Goal: Task Accomplishment & Management: Use online tool/utility

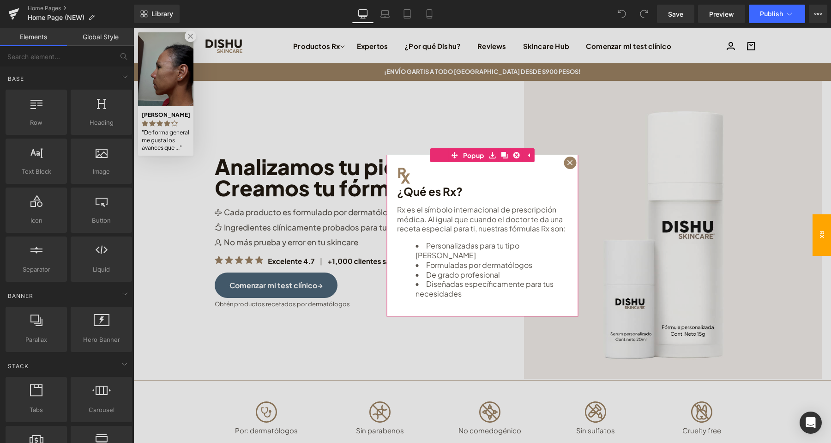
click at [570, 161] on icon at bounding box center [570, 163] width 6 height 6
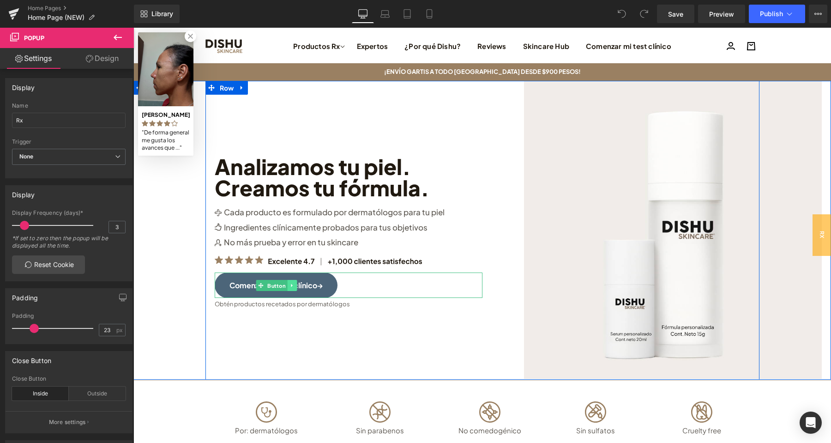
click at [289, 286] on link at bounding box center [293, 285] width 10 height 11
click at [258, 288] on link "Button" at bounding box center [257, 285] width 31 height 11
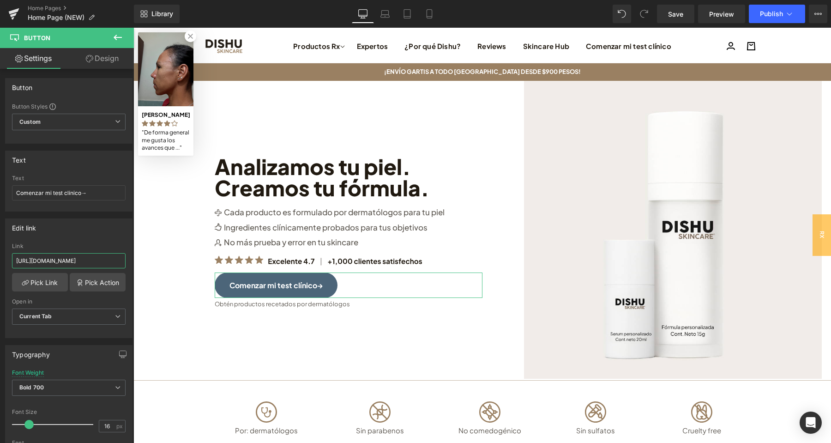
drag, startPoint x: 110, startPoint y: 258, endPoint x: 0, endPoint y: 252, distance: 110.5
click at [12, 253] on input "[URL][DOMAIN_NAME]" at bounding box center [69, 260] width 114 height 15
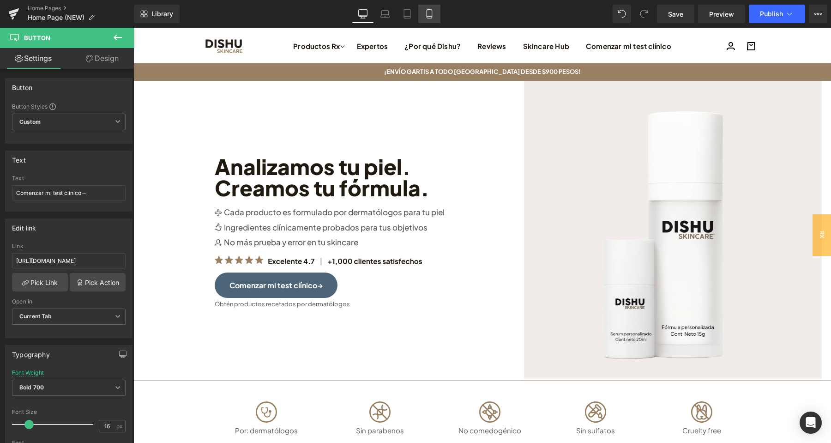
click at [431, 12] on icon at bounding box center [429, 13] width 9 height 9
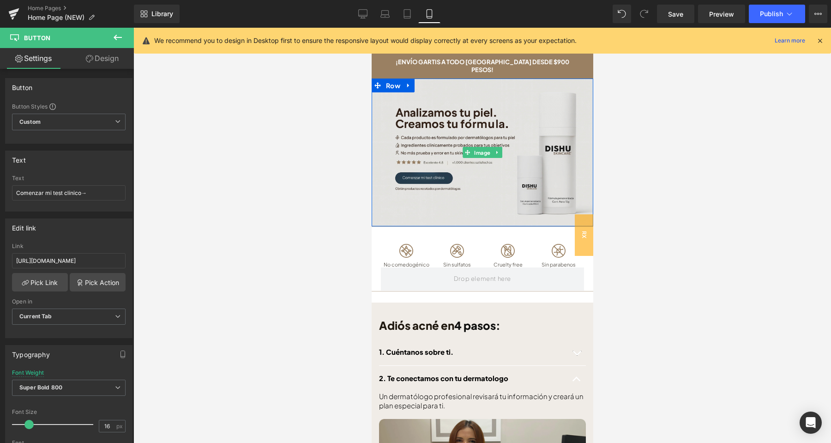
click at [442, 174] on img at bounding box center [482, 152] width 222 height 148
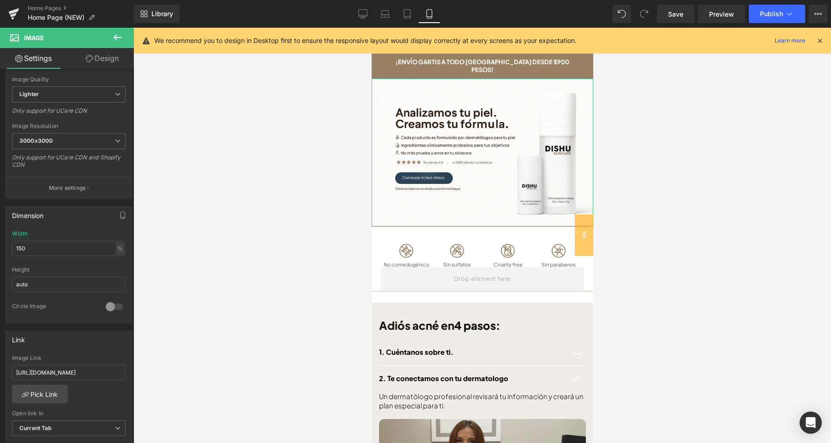
scroll to position [145, 0]
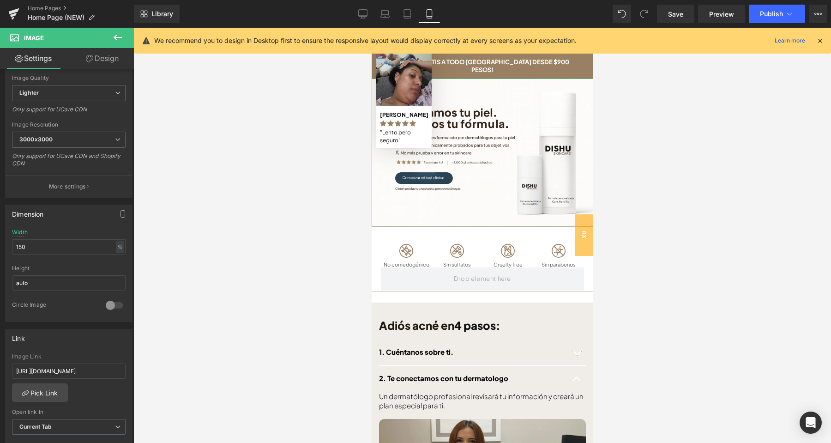
drag, startPoint x: 100, startPoint y: 370, endPoint x: 0, endPoint y: 373, distance: 99.8
click at [12, 375] on input "[URL][DOMAIN_NAME]" at bounding box center [69, 370] width 114 height 15
type input "[URL][DOMAIN_NAME]"
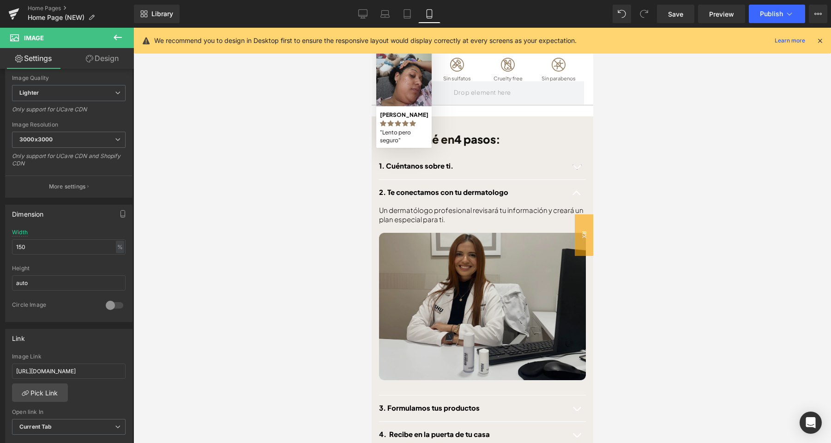
scroll to position [242, 0]
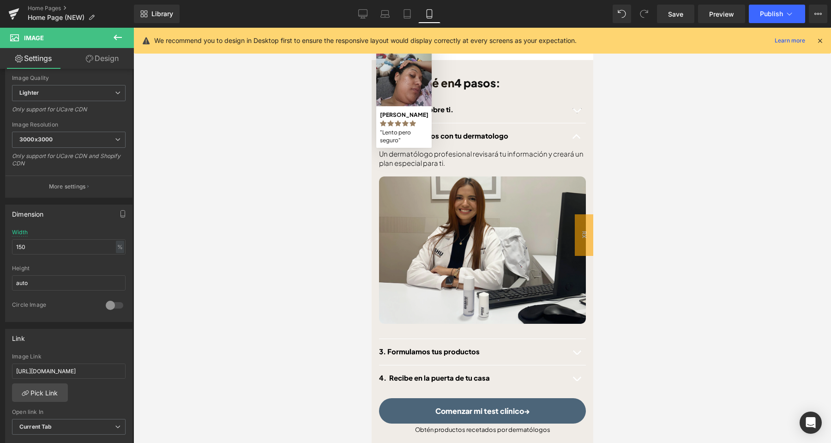
click at [485, 405] on span "Button" at bounding box center [482, 410] width 22 height 11
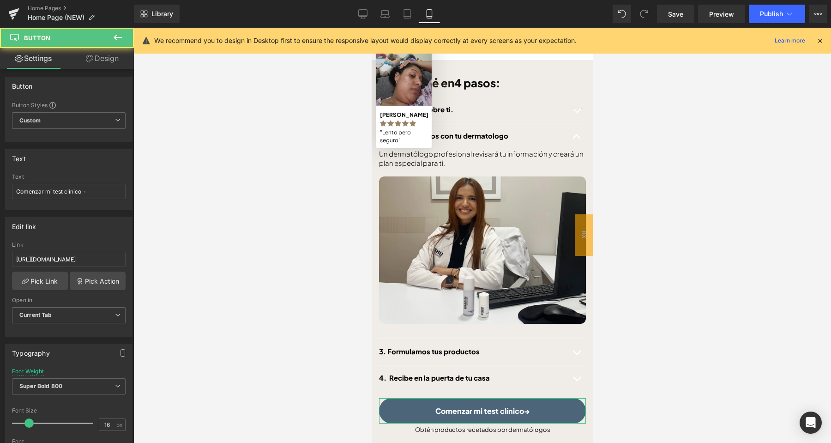
scroll to position [145, 0]
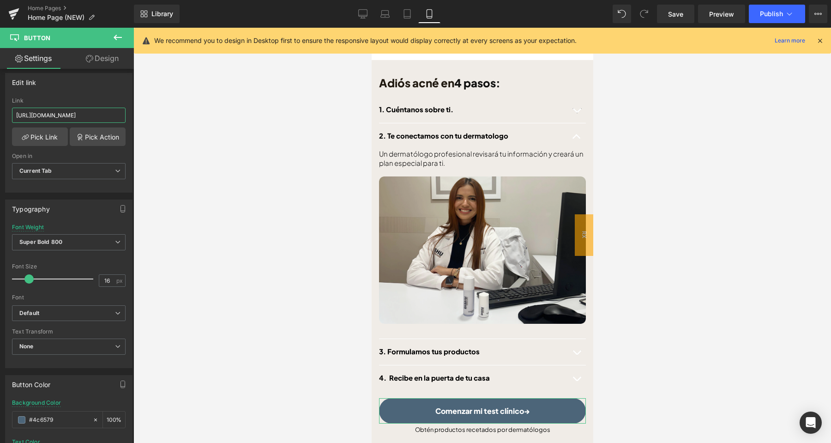
drag, startPoint x: 57, startPoint y: 116, endPoint x: 0, endPoint y: 115, distance: 57.2
click at [12, 115] on input "[URL][DOMAIN_NAME]" at bounding box center [69, 115] width 114 height 15
paste input "routine"
type input "[URL][DOMAIN_NAME]"
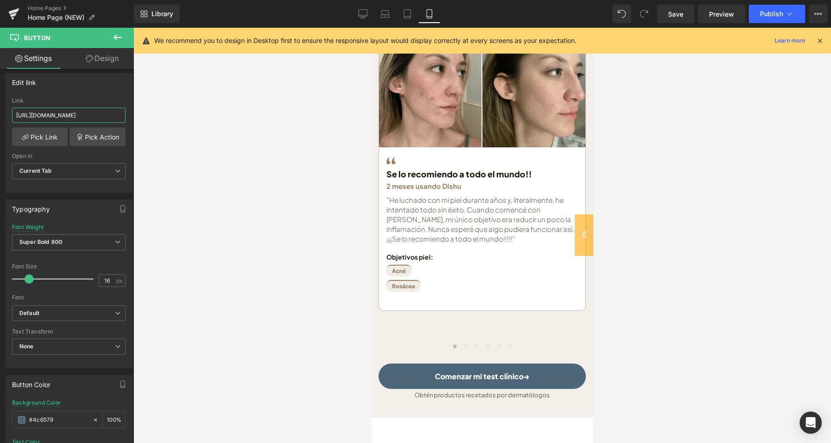
scroll to position [1018, 0]
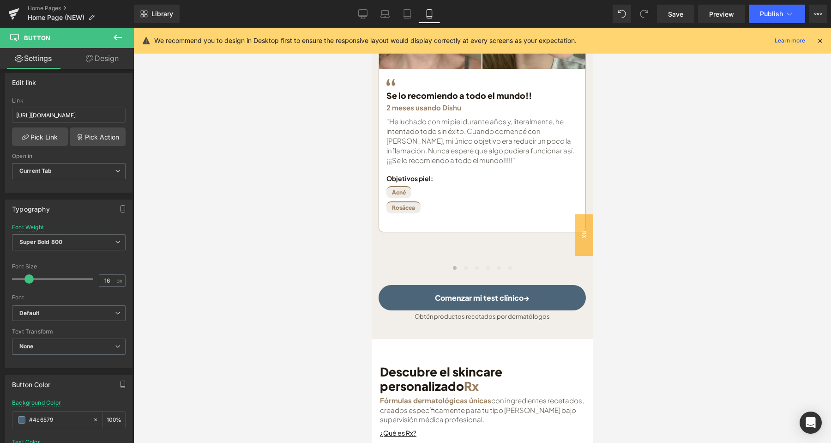
click at [511, 291] on link "Comenzar mi test clínico→" at bounding box center [481, 297] width 207 height 25
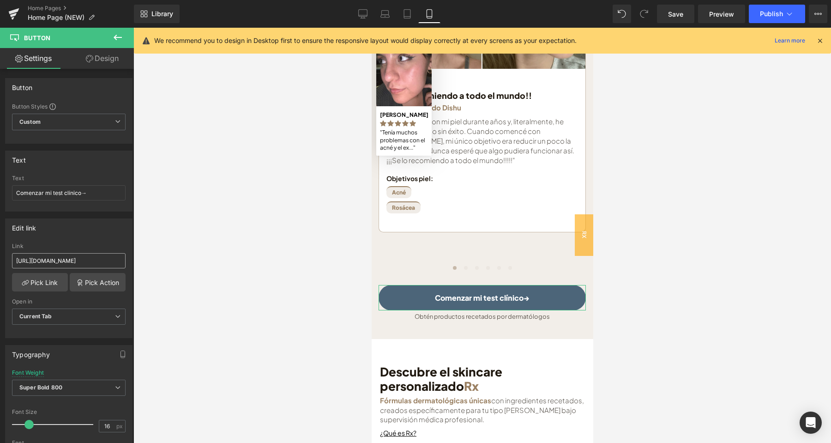
drag, startPoint x: 45, startPoint y: 257, endPoint x: 0, endPoint y: 256, distance: 45.2
click at [12, 256] on input "[URL][DOMAIN_NAME]" at bounding box center [69, 260] width 114 height 15
type input "[URL][DOMAIN_NAME]"
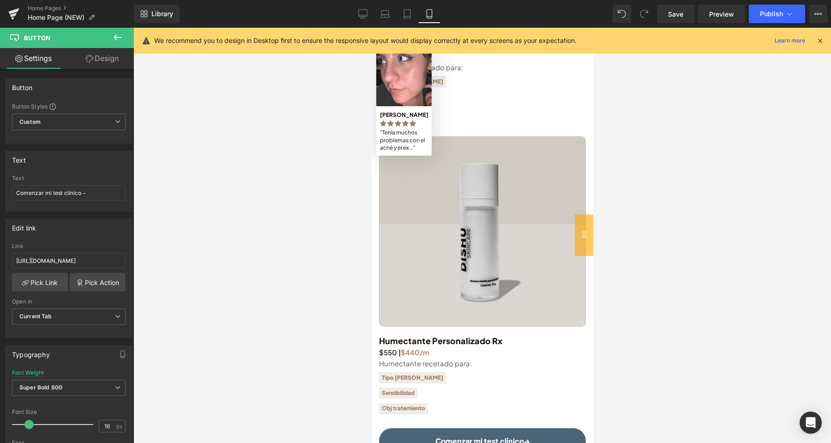
scroll to position [2181, 0]
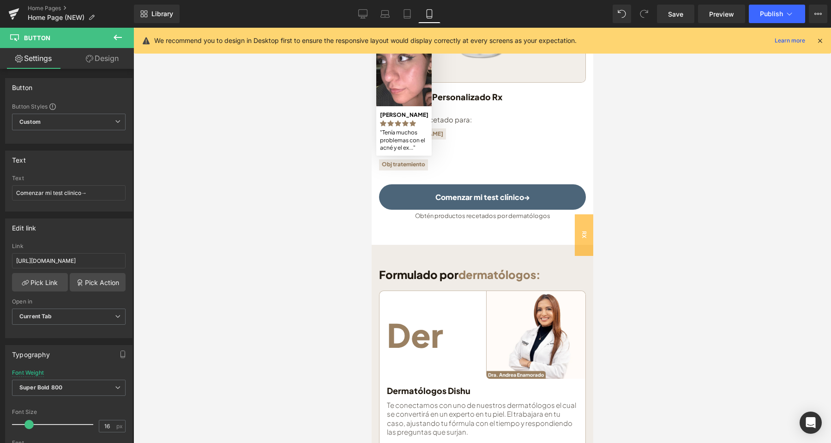
click at [506, 184] on link "Comenzar mi test clínico→" at bounding box center [482, 196] width 207 height 25
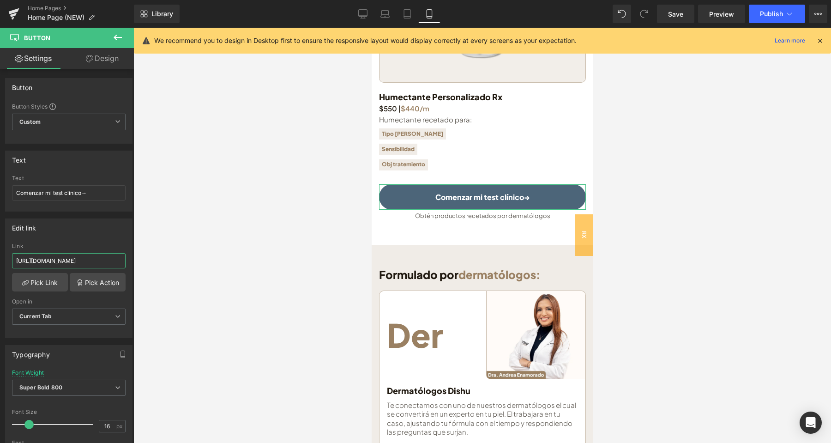
drag, startPoint x: 90, startPoint y: 258, endPoint x: 11, endPoint y: 258, distance: 79.9
click at [12, 258] on input "[URL][DOMAIN_NAME]" at bounding box center [69, 260] width 114 height 15
paste input "routine"
type input "[URL][DOMAIN_NAME]"
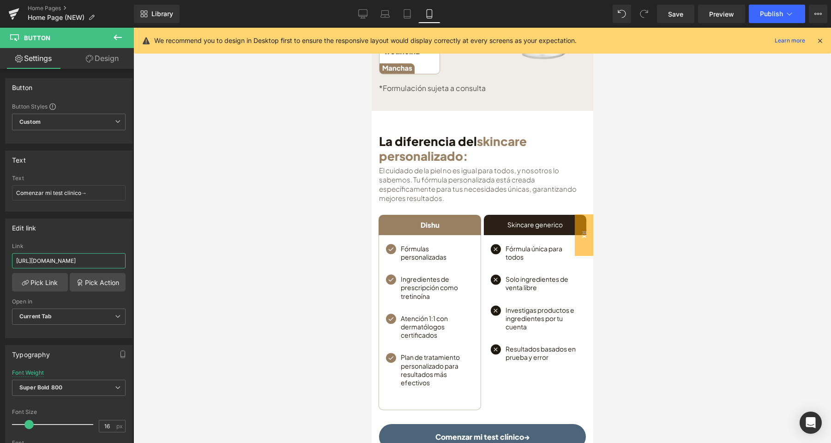
scroll to position [3054, 0]
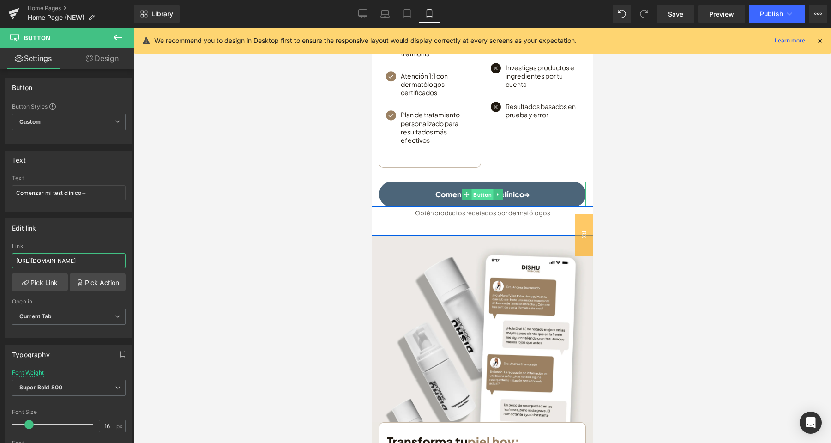
click at [481, 189] on span "Button" at bounding box center [482, 194] width 22 height 11
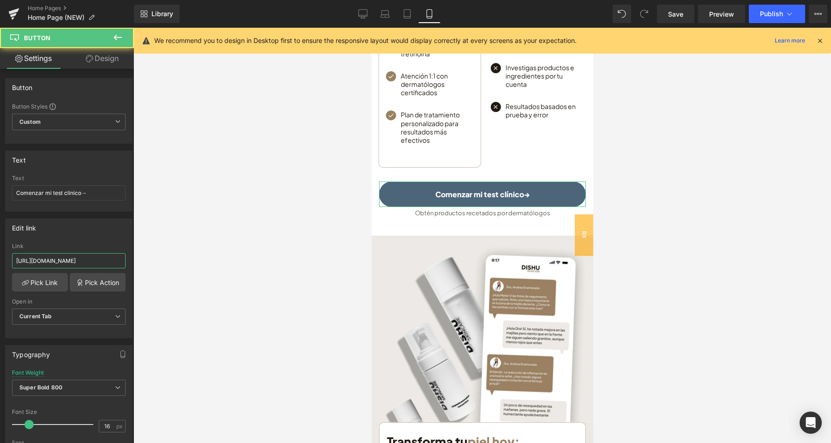
drag, startPoint x: 77, startPoint y: 260, endPoint x: 0, endPoint y: 252, distance: 77.1
click at [12, 253] on input "[URL][DOMAIN_NAME]" at bounding box center [69, 260] width 114 height 15
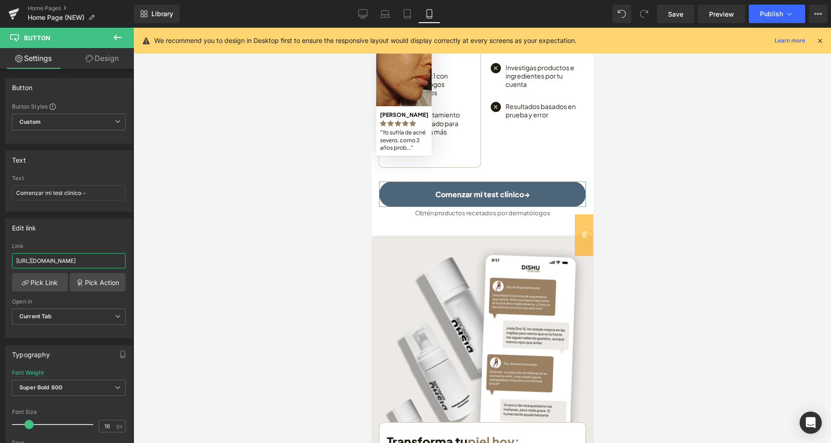
paste input "routine"
type input "[URL][DOMAIN_NAME]"
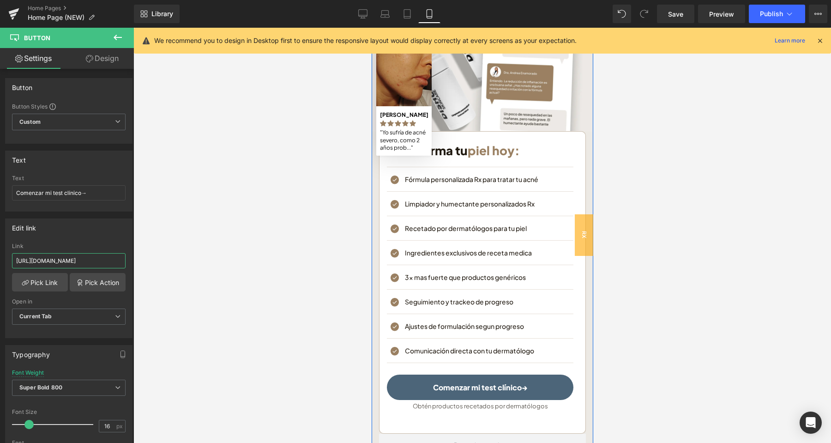
scroll to position [3538, 0]
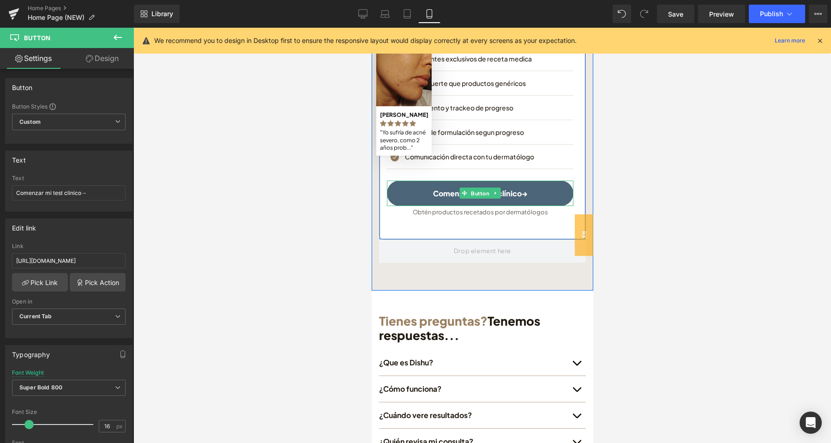
click at [507, 180] on link "Comenzar mi test clínico→" at bounding box center [479, 192] width 186 height 25
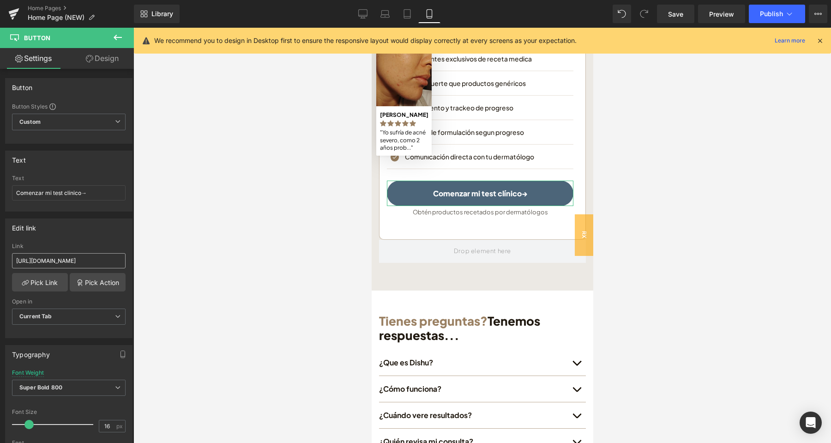
drag, startPoint x: 81, startPoint y: 261, endPoint x: 0, endPoint y: 265, distance: 81.3
click at [12, 265] on input "[URL][DOMAIN_NAME]" at bounding box center [69, 260] width 114 height 15
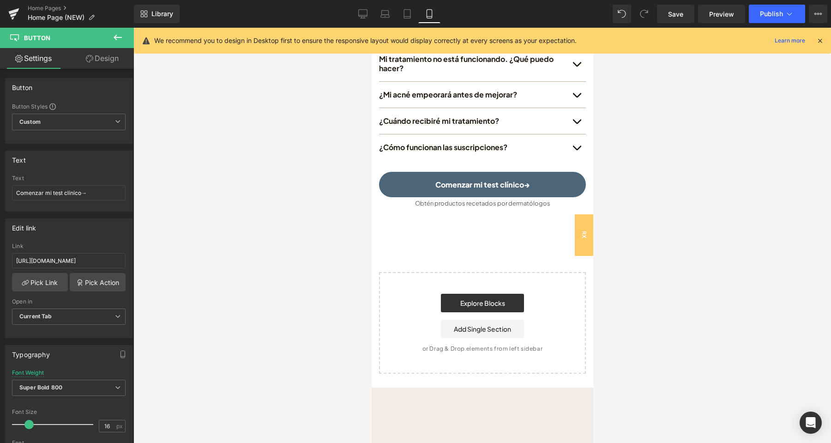
scroll to position [3974, 0]
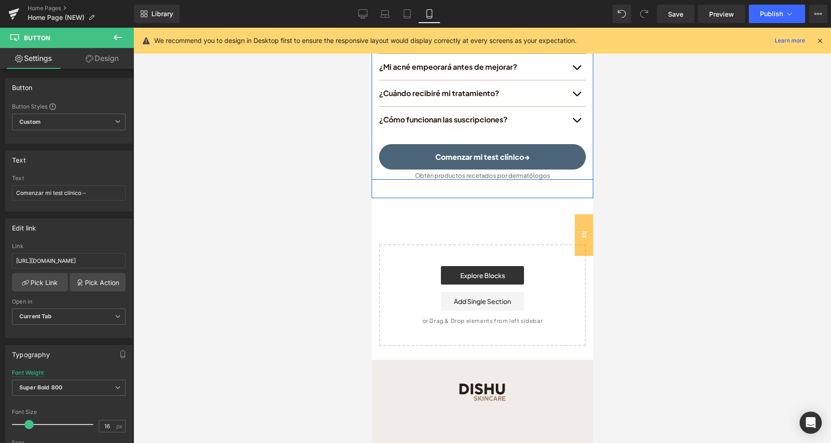
click at [487, 151] on link "Button" at bounding box center [477, 156] width 31 height 11
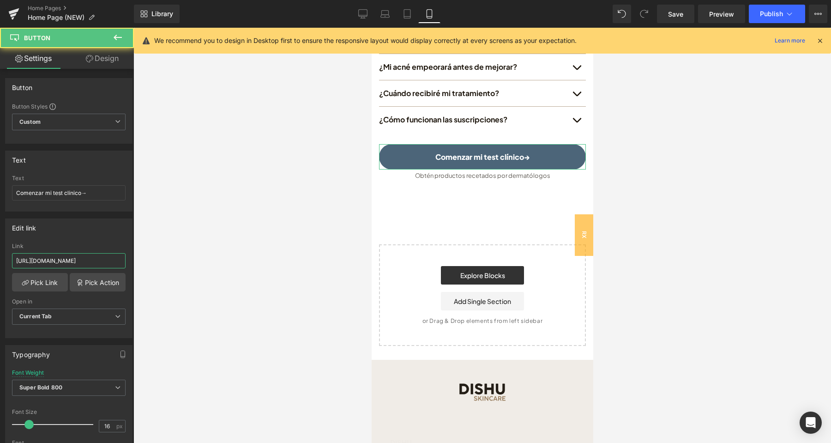
drag, startPoint x: 28, startPoint y: 262, endPoint x: 0, endPoint y: 261, distance: 27.3
click at [12, 261] on input "[URL][DOMAIN_NAME]" at bounding box center [69, 260] width 114 height 15
paste input "routine"
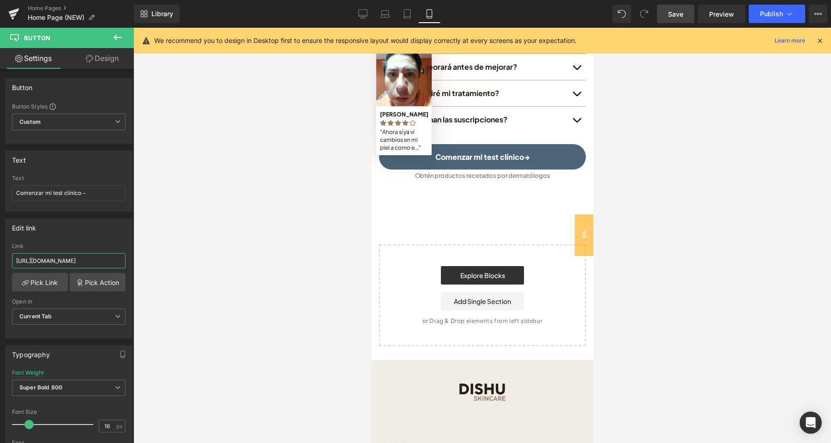
type input "[URL][DOMAIN_NAME]"
click at [685, 13] on link "Save" at bounding box center [675, 14] width 37 height 18
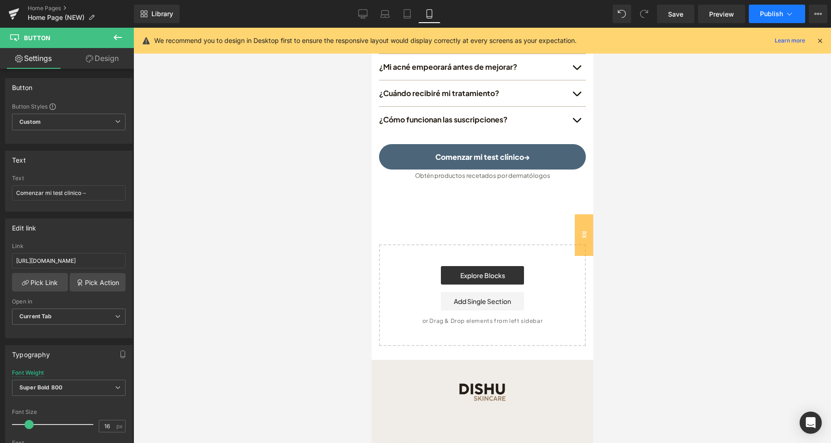
click at [769, 16] on span "Publish" at bounding box center [771, 13] width 23 height 7
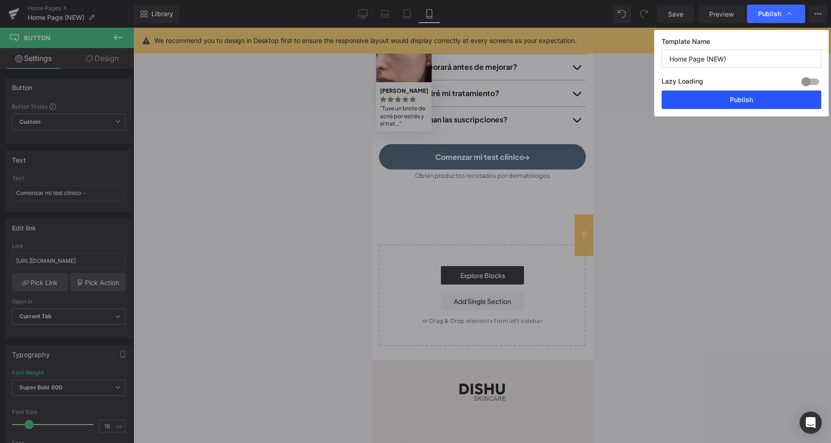
click at [743, 105] on button "Publish" at bounding box center [741, 99] width 160 height 18
